Goal: Information Seeking & Learning: Learn about a topic

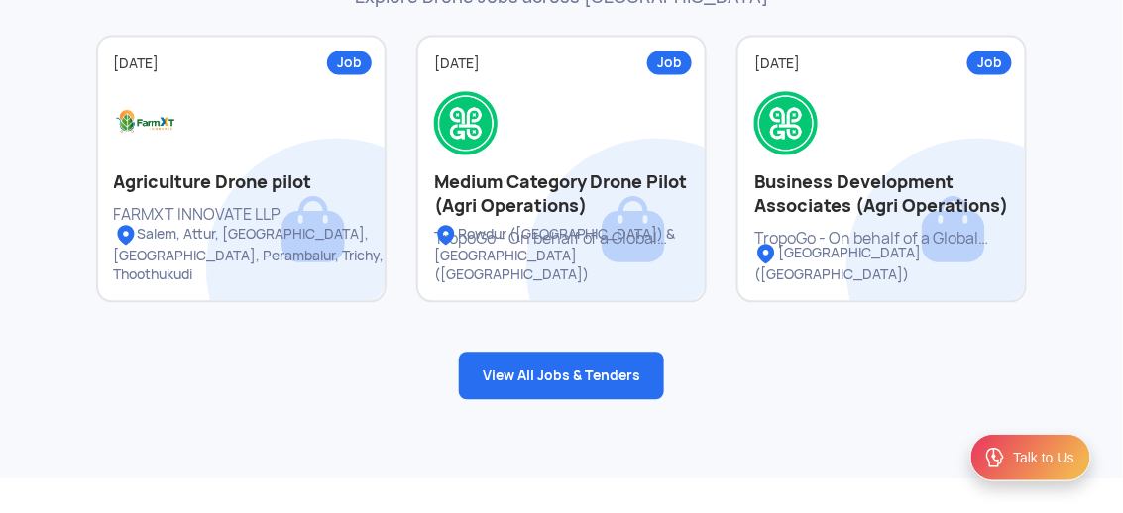
scroll to position [2754, 0]
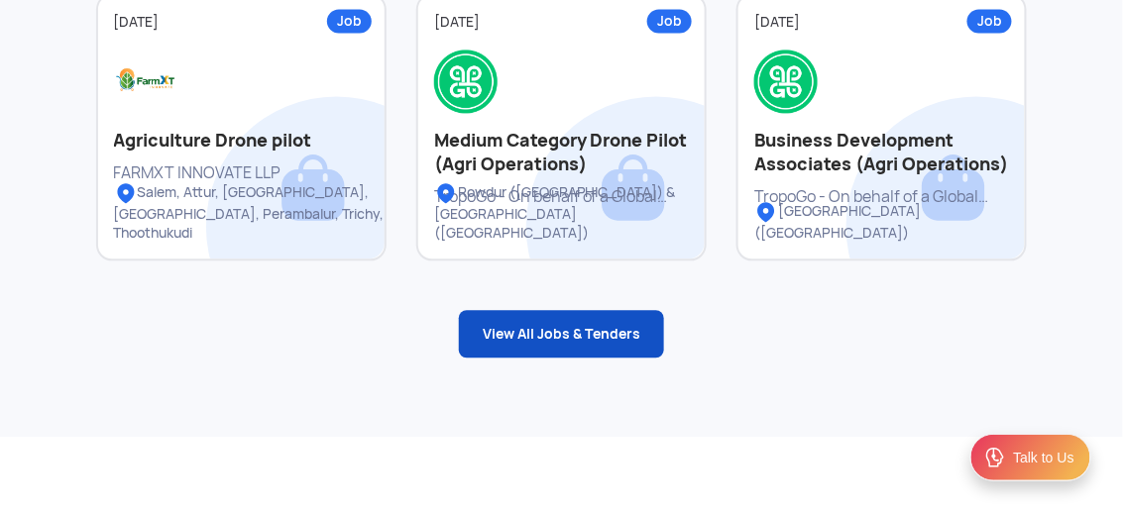
click at [620, 352] on link "View All Jobs & Tenders" at bounding box center [561, 334] width 205 height 48
click at [486, 316] on link "View All Jobs & Tenders" at bounding box center [561, 334] width 205 height 48
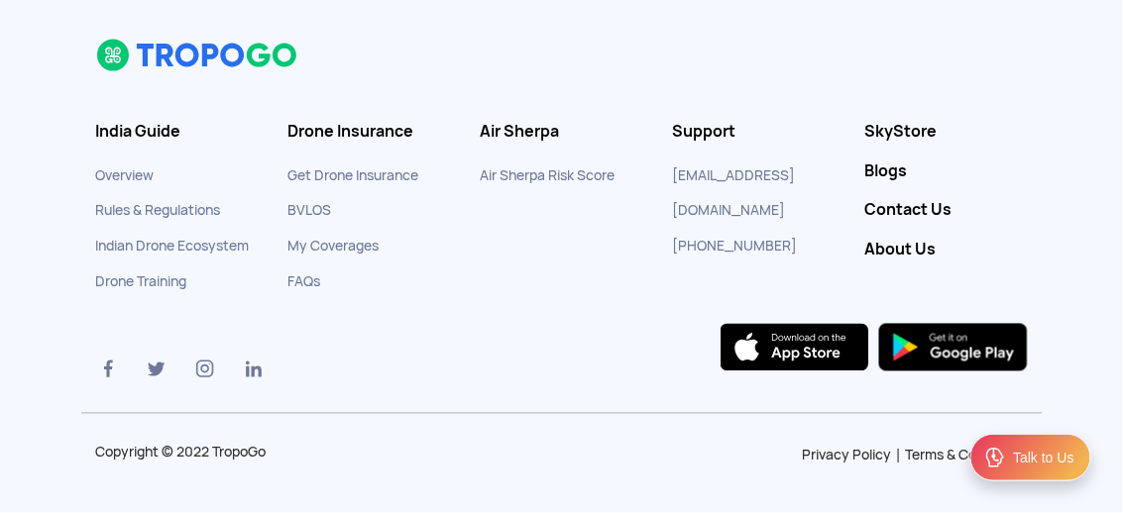
scroll to position [676, 0]
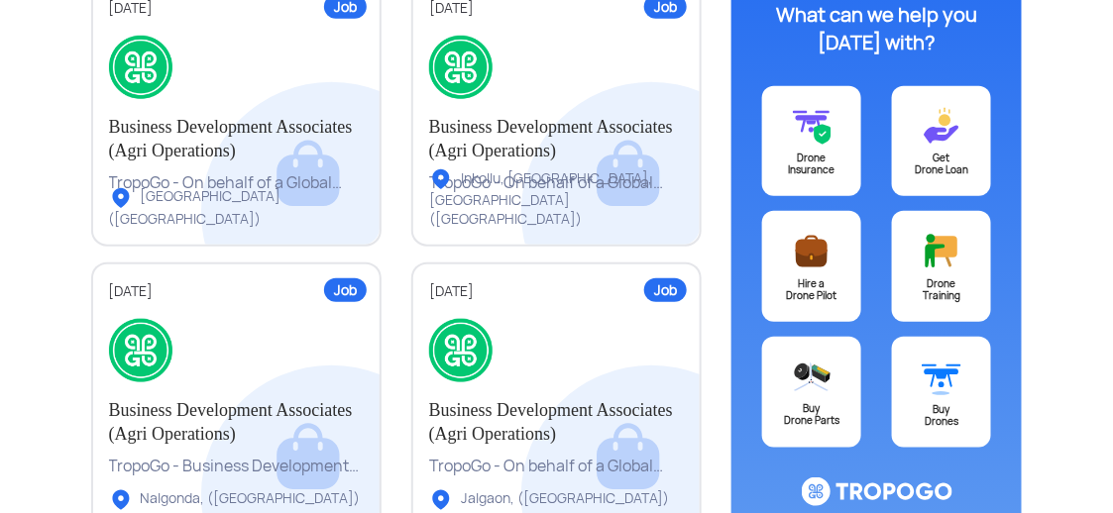
scroll to position [379, 0]
